Goal: Check status: Check status

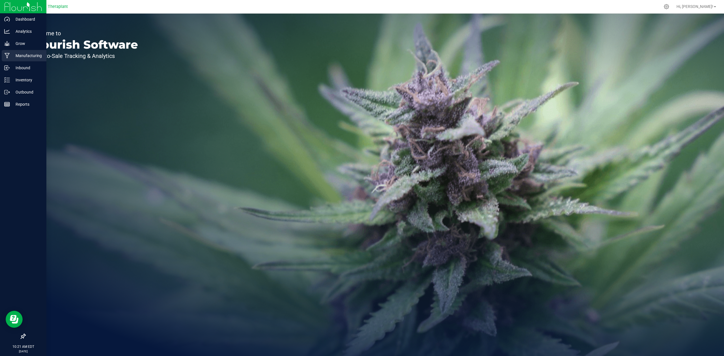
click at [22, 53] on p "Manufacturing" at bounding box center [27, 55] width 34 height 7
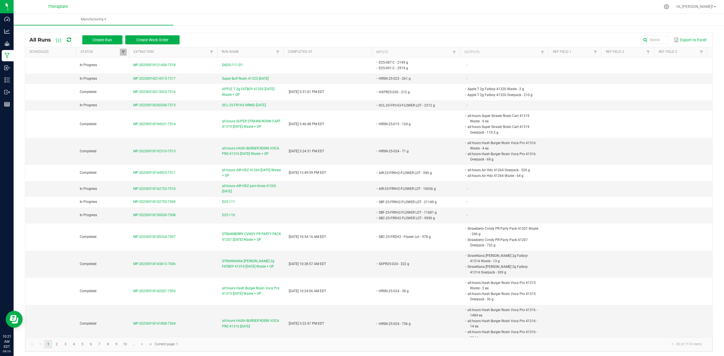
click at [532, 57] on th "Outputs" at bounding box center [504, 52] width 88 height 10
click at [540, 51] on span at bounding box center [542, 52] width 5 height 5
click at [575, 58] on div "Clear Filter" at bounding box center [567, 71] width 65 height 31
click at [571, 62] on input "text" at bounding box center [567, 64] width 58 height 8
type input "41205"
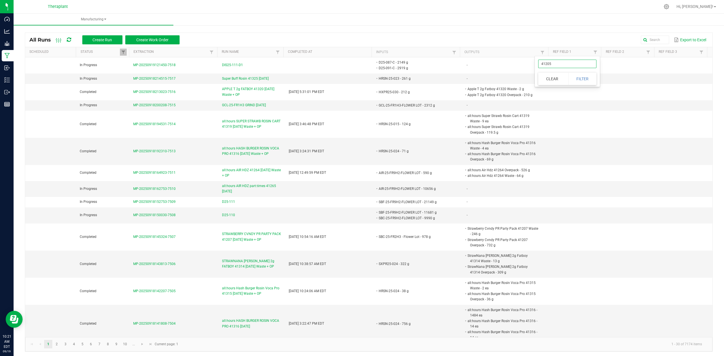
click button "Filter" at bounding box center [582, 79] width 28 height 12
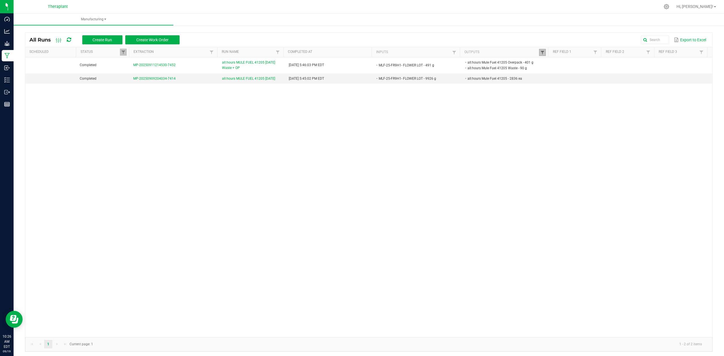
click at [540, 53] on span at bounding box center [542, 52] width 5 height 5
click at [555, 67] on input "41205" at bounding box center [567, 64] width 58 height 8
click at [556, 65] on input "41205" at bounding box center [567, 64] width 58 height 8
type input "41153"
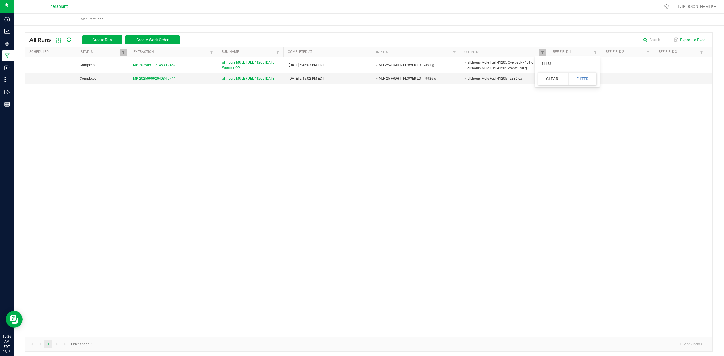
click button "Filter" at bounding box center [582, 79] width 28 height 12
click at [541, 49] on th "Outputs" at bounding box center [504, 52] width 88 height 10
click at [540, 51] on span at bounding box center [542, 52] width 5 height 5
click at [563, 62] on input "41153" at bounding box center [567, 64] width 58 height 8
type input "41281"
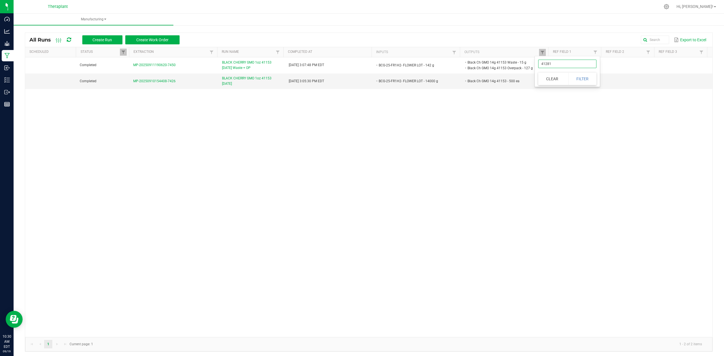
click button "Filter" at bounding box center [582, 79] width 28 height 12
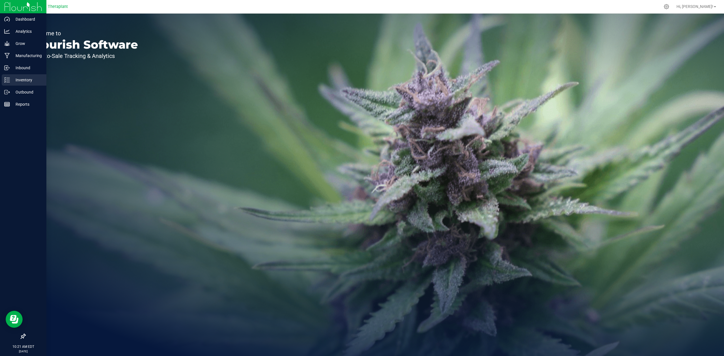
click at [14, 79] on p "Inventory" at bounding box center [27, 80] width 34 height 7
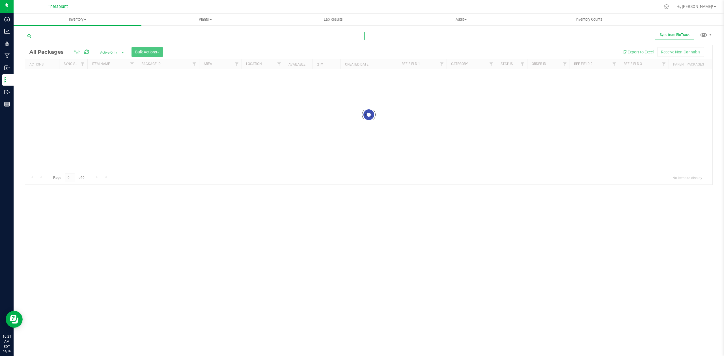
click at [161, 36] on input "text" at bounding box center [195, 36] width 340 height 8
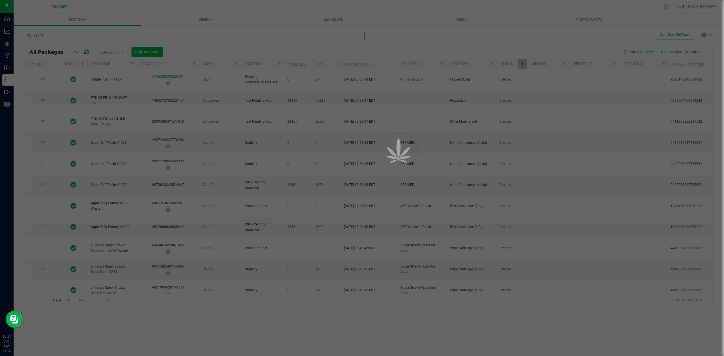
type input "41205"
type input "2026-09-15"
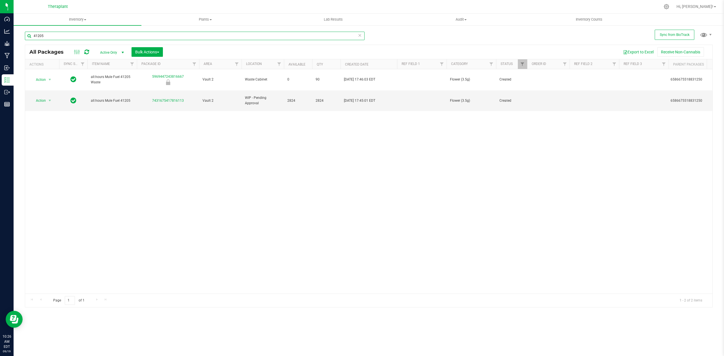
click at [102, 34] on input "41205" at bounding box center [195, 36] width 340 height 8
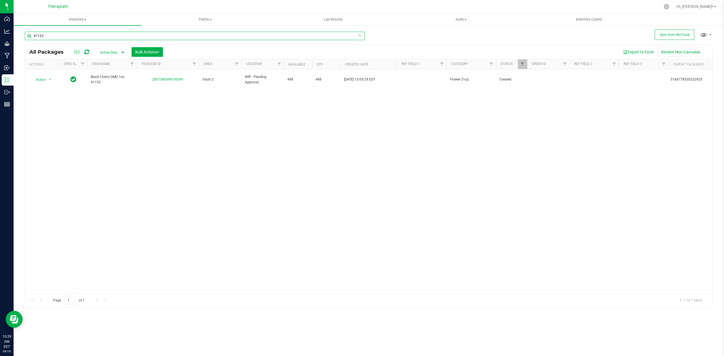
click at [85, 36] on input "41153" at bounding box center [195, 36] width 340 height 8
type input "41281"
